Goal: Use online tool/utility: Utilize a website feature to perform a specific function

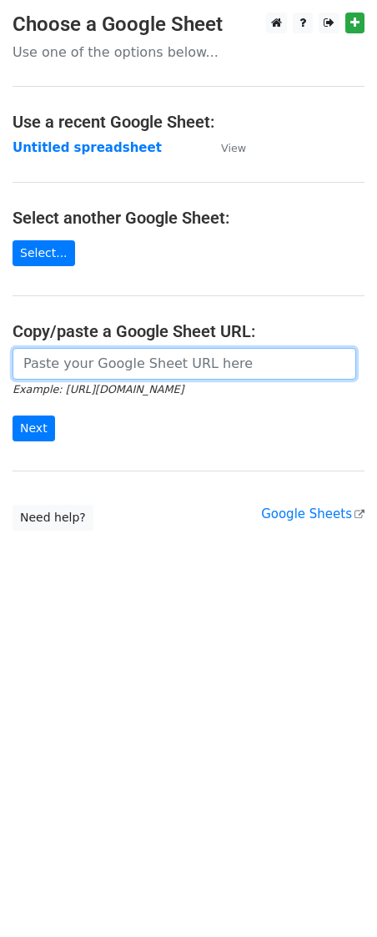
drag, startPoint x: 0, startPoint y: 0, endPoint x: 113, endPoint y: 362, distance: 379.4
click at [114, 361] on input "url" at bounding box center [185, 364] width 344 height 32
paste input "[URL][DOMAIN_NAME]"
type input "[URL][DOMAIN_NAME]"
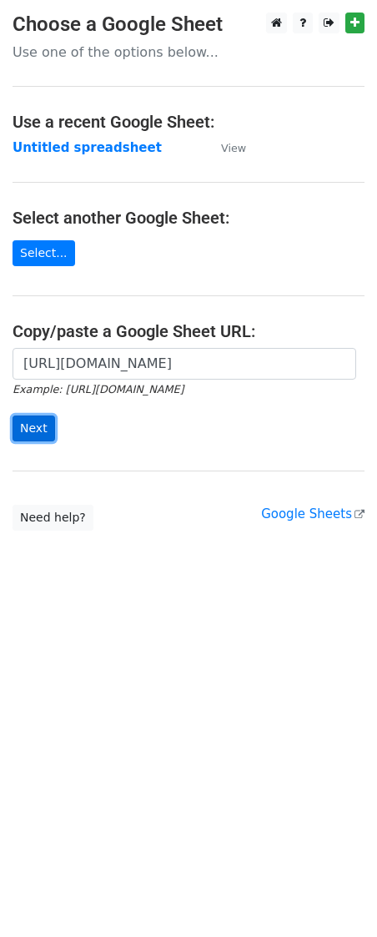
click at [40, 419] on input "Next" at bounding box center [34, 429] width 43 height 26
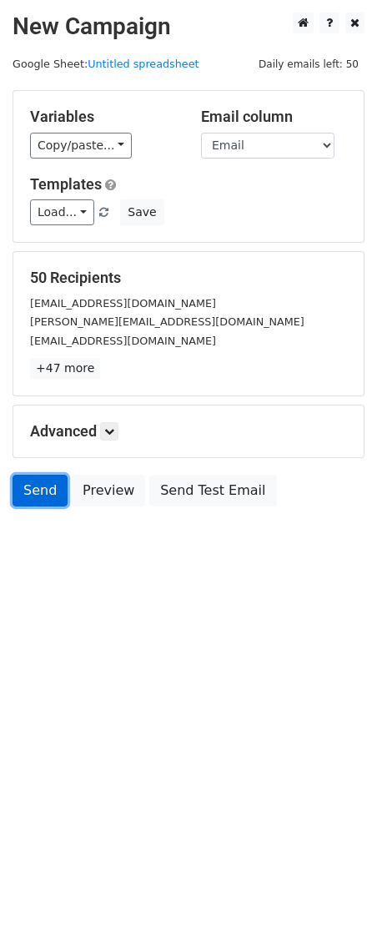
click at [44, 497] on link "Send" at bounding box center [40, 491] width 55 height 32
